Goal: Transaction & Acquisition: Purchase product/service

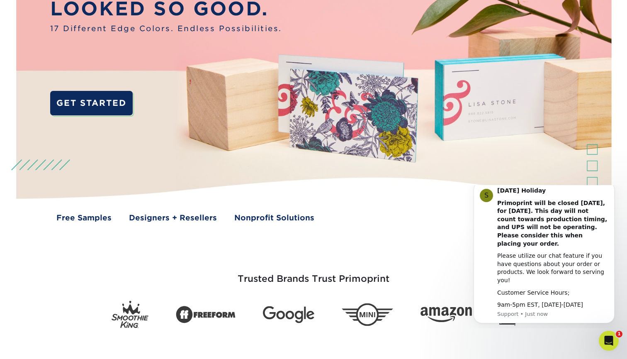
scroll to position [50, 0]
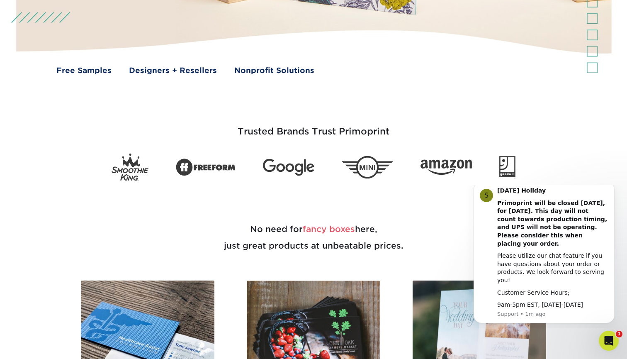
scroll to position [278, 0]
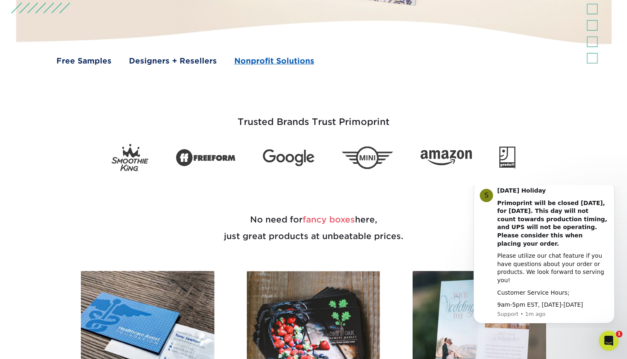
click at [279, 61] on link "Nonprofit Solutions" at bounding box center [274, 60] width 80 height 11
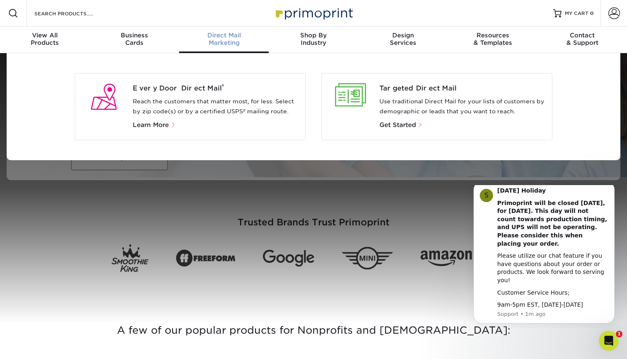
click at [222, 34] on span "Direct Mail" at bounding box center [224, 35] width 90 height 7
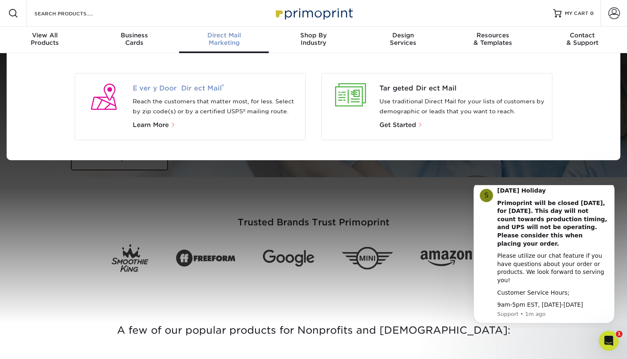
click at [190, 88] on span "Every Door Direct Mail ®" at bounding box center [216, 88] width 166 height 10
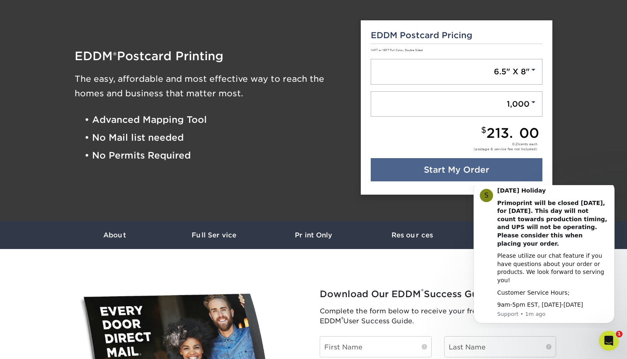
scroll to position [73, 0]
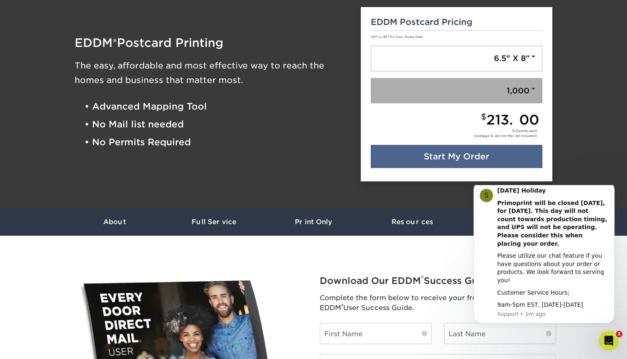
click at [524, 87] on link "1,000" at bounding box center [457, 91] width 172 height 26
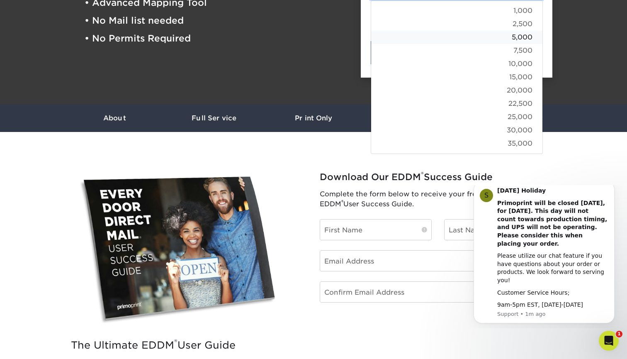
scroll to position [178, 0]
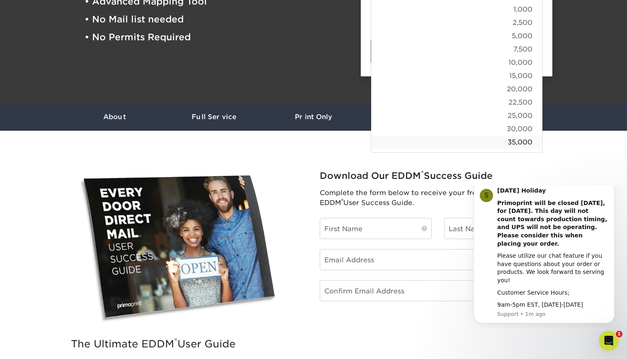
click at [518, 141] on link "35,000" at bounding box center [456, 142] width 171 height 13
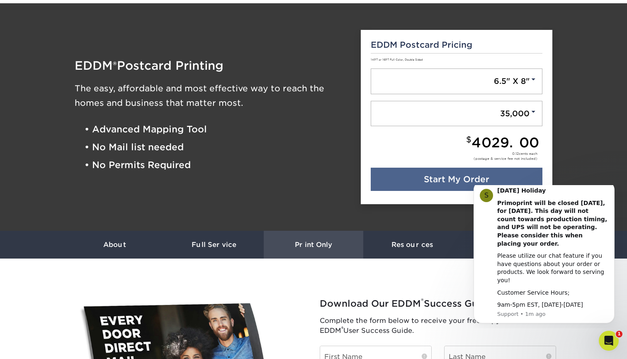
scroll to position [50, 0]
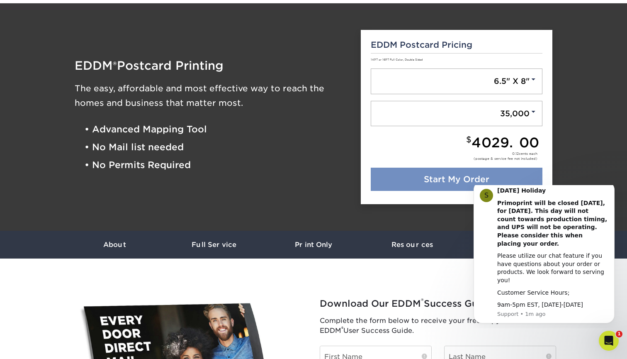
click at [464, 174] on link "Start My Order" at bounding box center [457, 179] width 172 height 23
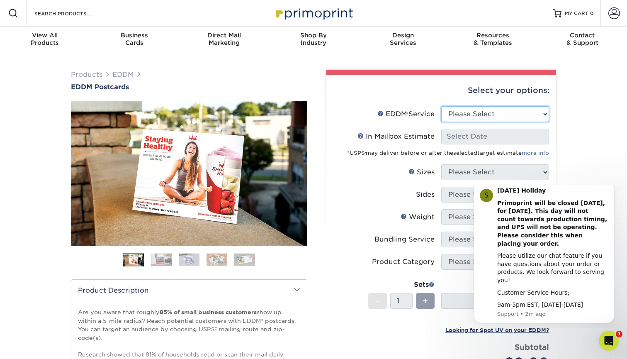
select select "full_service"
select select "-1"
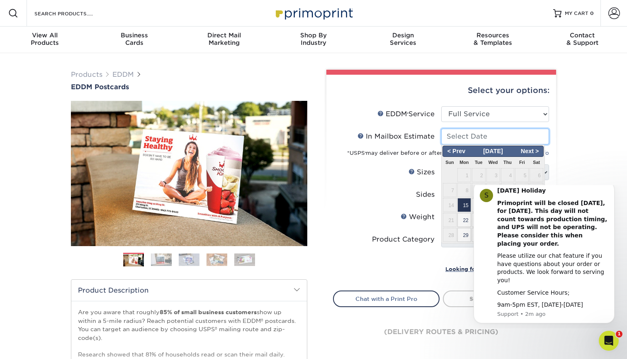
click at [490, 133] on input "In Mailbox Estimate Help In Mailbox Estimate" at bounding box center [496, 137] width 108 height 16
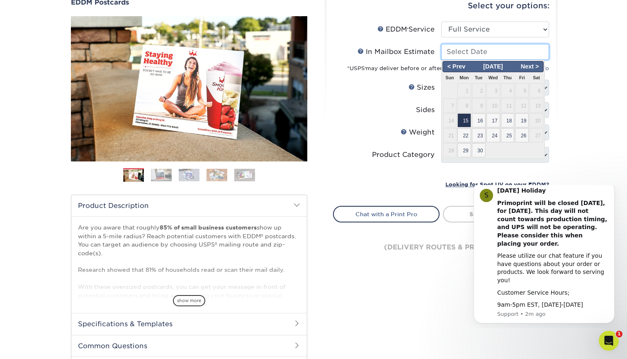
scroll to position [91, 0]
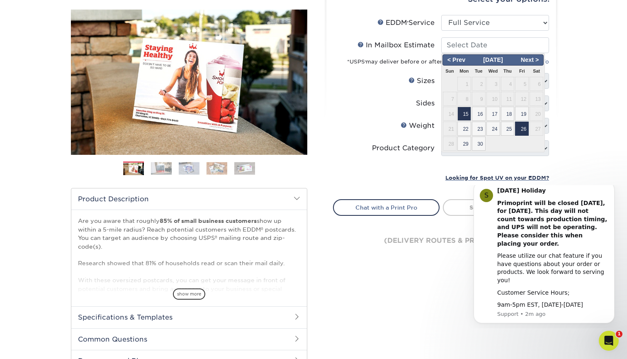
click at [522, 132] on span "26" at bounding box center [522, 129] width 14 height 14
type input "[DATE]"
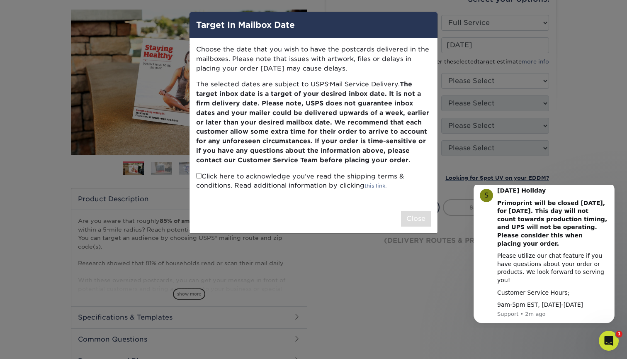
click at [198, 173] on input "checkbox" at bounding box center [198, 175] width 5 height 5
checkbox input "true"
click at [411, 214] on button "Close" at bounding box center [416, 219] width 30 height 16
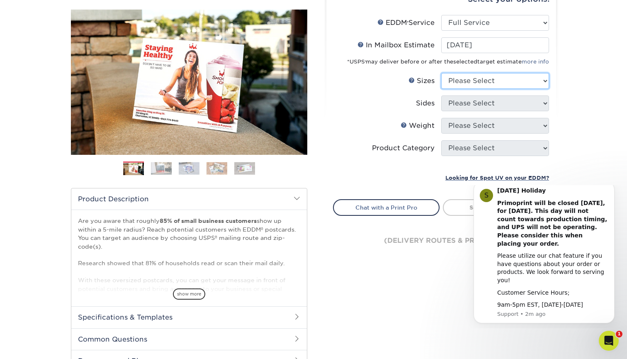
select select "6.50x9.00"
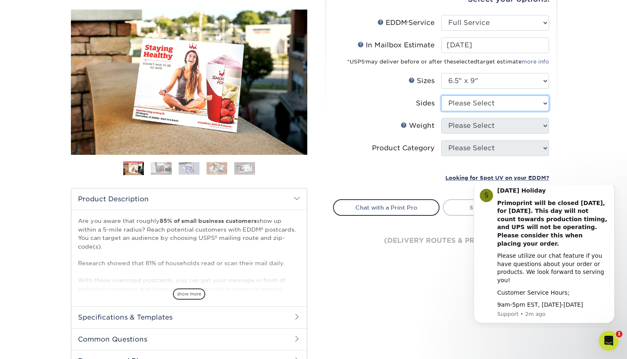
select select "13abbda7-1d64-4f25-8bb2-c179b224825d"
select select "16PT"
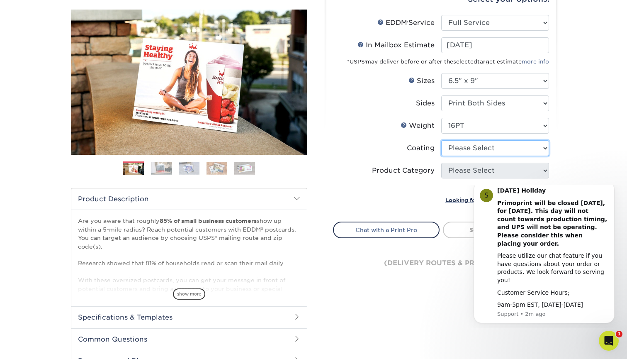
select select "121bb7b5-3b4d-429f-bd8d-bbf80e953313"
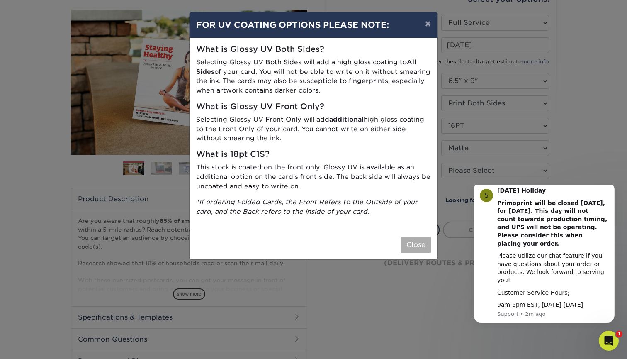
click at [412, 239] on button "Close" at bounding box center [416, 245] width 30 height 16
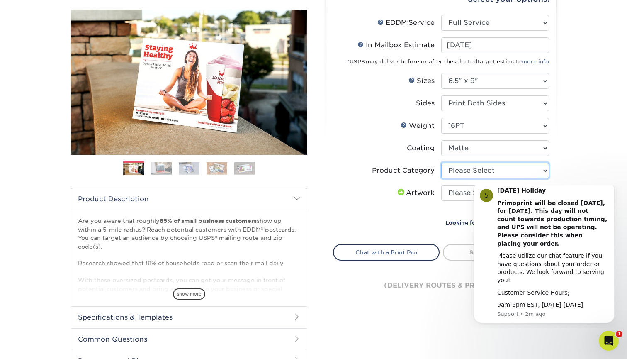
select select "9b7272e0-d6c8-4c3c-8e97-d3a1bcdab858"
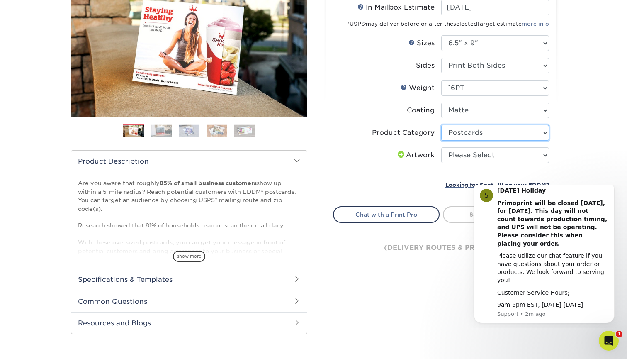
scroll to position [143, 0]
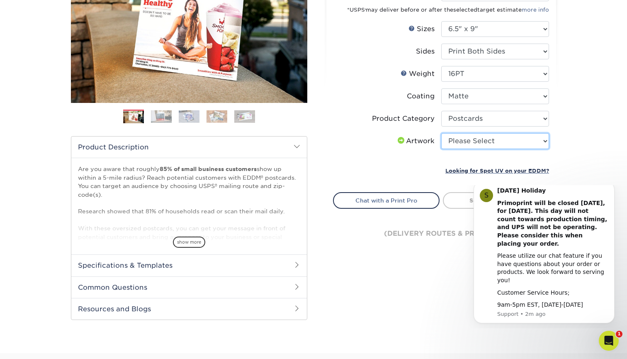
select select "upload"
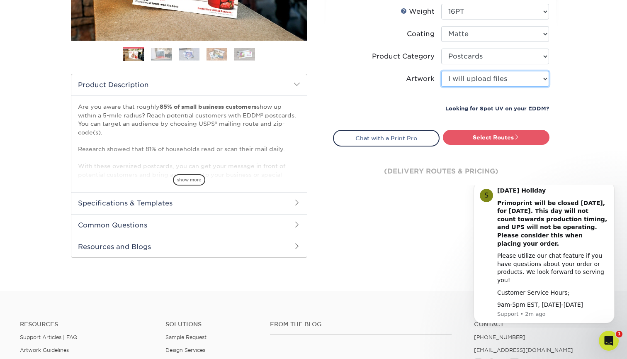
scroll to position [209, 0]
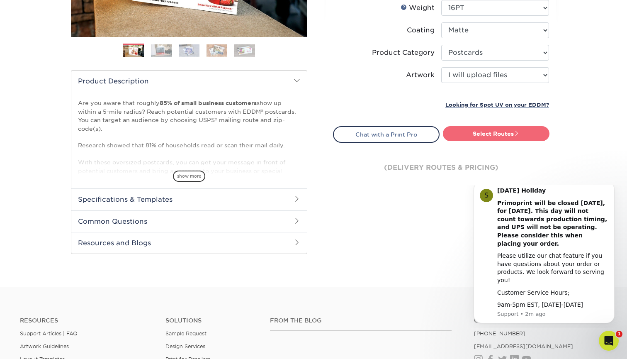
click at [500, 134] on link "Select Routes" at bounding box center [496, 133] width 107 height 15
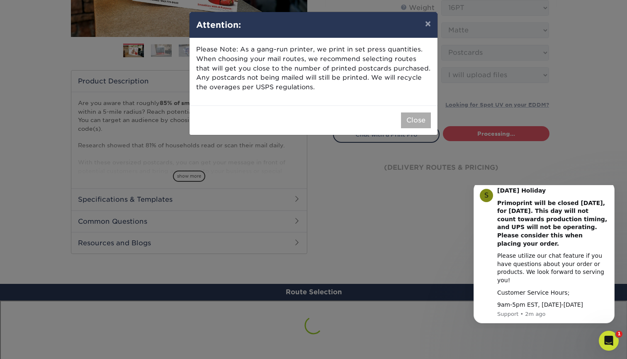
click at [416, 115] on button "Close" at bounding box center [416, 120] width 30 height 16
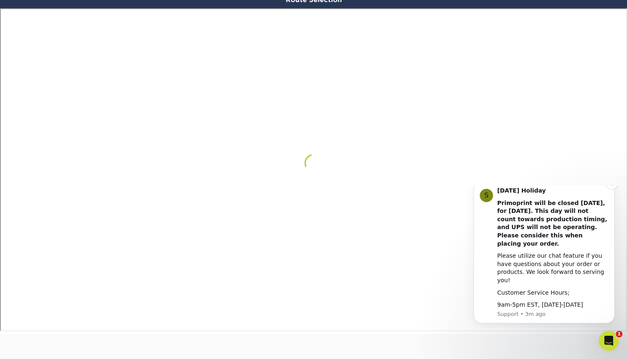
scroll to position [502, 0]
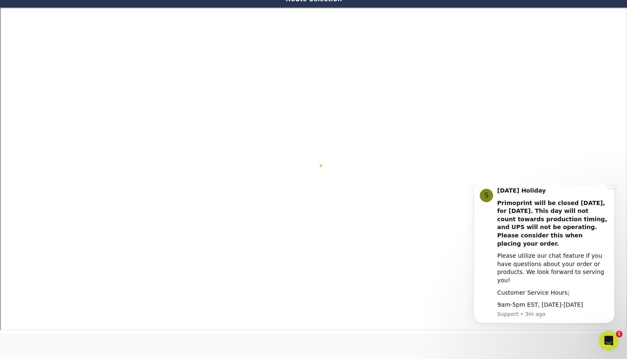
click at [612, 186] on icon "Dismiss notification" at bounding box center [612, 184] width 5 height 5
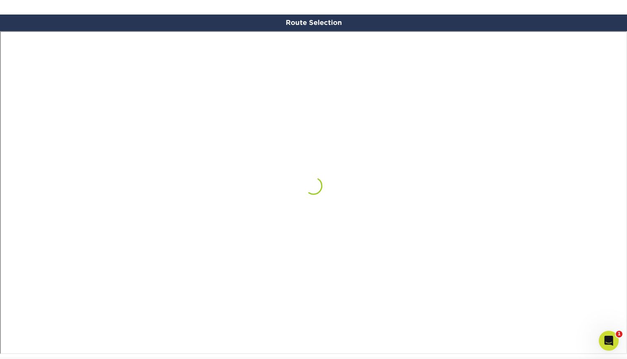
scroll to position [479, 0]
